Goal: Transaction & Acquisition: Purchase product/service

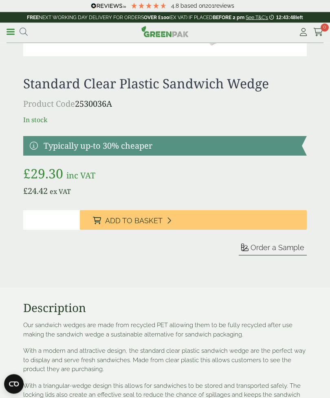
scroll to position [200, 0]
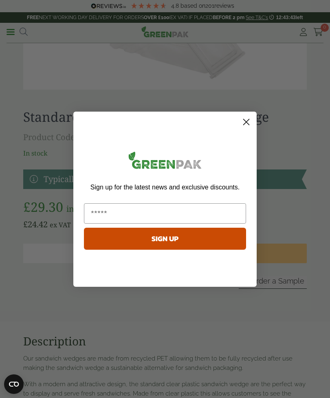
click at [245, 126] on circle "Close dialog" at bounding box center [246, 121] width 13 height 13
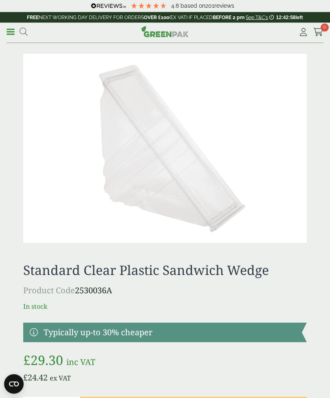
scroll to position [0, 0]
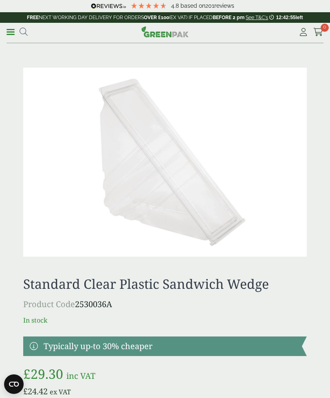
click at [78, 347] on link at bounding box center [165, 347] width 284 height 20
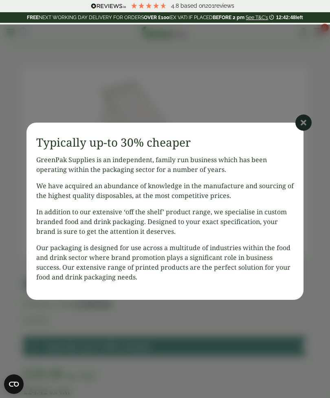
click at [304, 120] on icon at bounding box center [303, 123] width 16 height 16
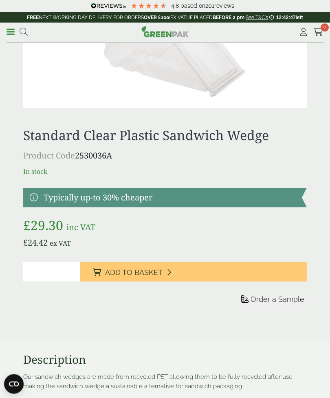
scroll to position [149, 0]
click at [111, 268] on span "Add to Basket" at bounding box center [133, 272] width 57 height 9
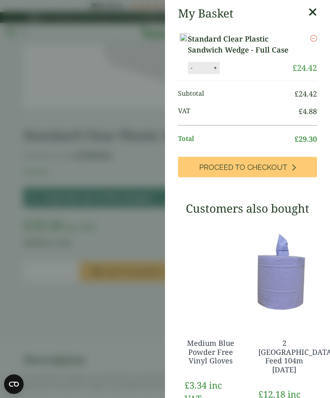
scroll to position [0, 0]
click at [262, 172] on link "Proceed to Checkout" at bounding box center [247, 167] width 139 height 20
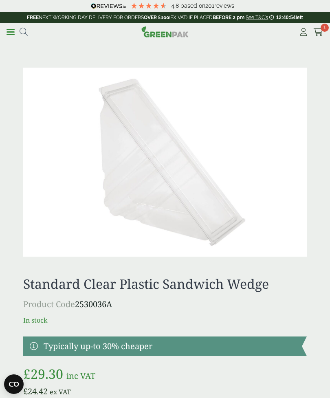
click at [324, 30] on span "1" at bounding box center [325, 28] width 8 height 8
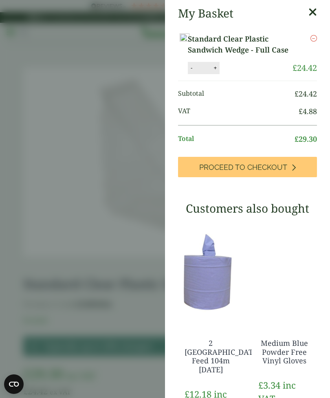
click at [312, 35] on icon "Remove this item" at bounding box center [314, 38] width 7 height 7
click at [314, 39] on icon "Remove this item" at bounding box center [314, 38] width 7 height 7
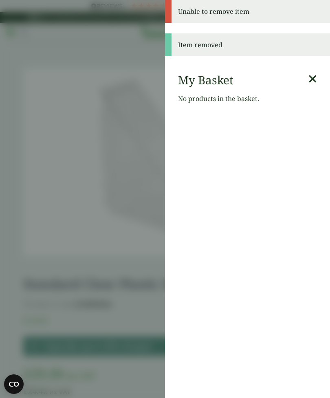
click at [138, 33] on aside "Unable to remove item Item removed My Basket No products in the basket." at bounding box center [165, 199] width 330 height 398
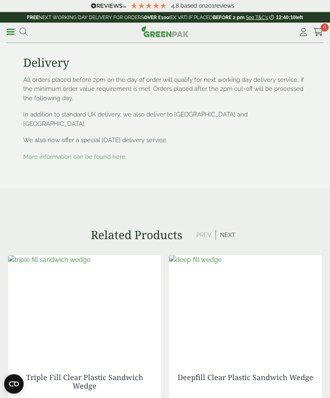
scroll to position [672, 0]
click at [124, 153] on link "More information can be found here." at bounding box center [75, 156] width 104 height 7
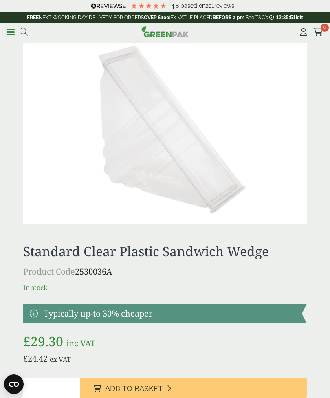
scroll to position [133, 0]
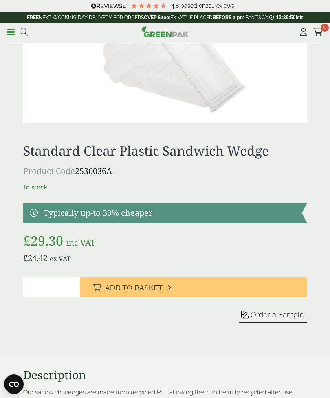
click at [235, 289] on button "Add to Basket" at bounding box center [193, 287] width 227 height 20
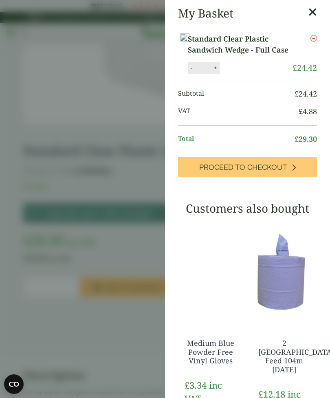
click at [189, 44] on img at bounding box center [185, 38] width 10 height 11
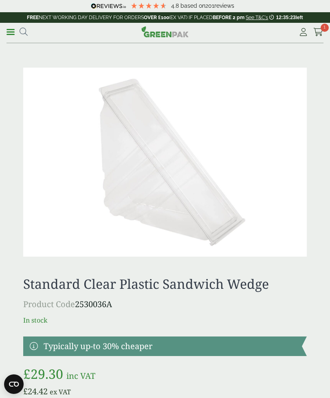
click at [181, 101] on img at bounding box center [165, 162] width 284 height 189
click at [321, 32] on icon at bounding box center [318, 32] width 10 height 8
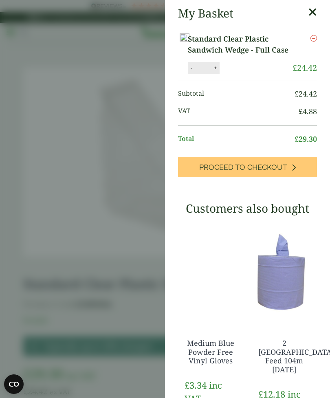
click at [288, 177] on link "Proceed to Checkout" at bounding box center [247, 167] width 139 height 20
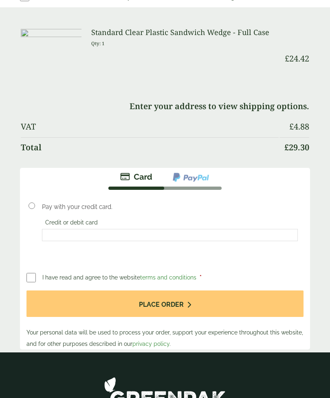
scroll to position [346, 0]
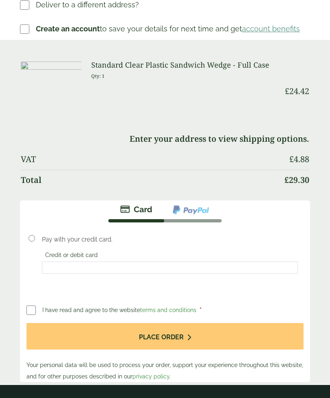
click at [197, 212] on img at bounding box center [191, 210] width 38 height 11
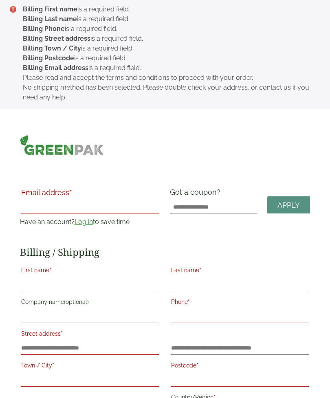
scroll to position [0, 0]
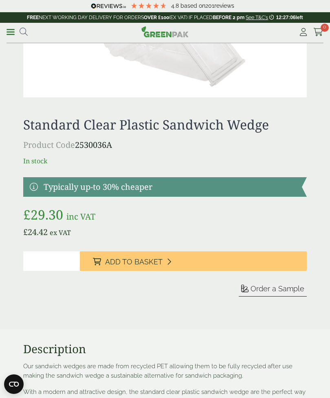
scroll to position [159, 0]
